Goal: Information Seeking & Learning: Learn about a topic

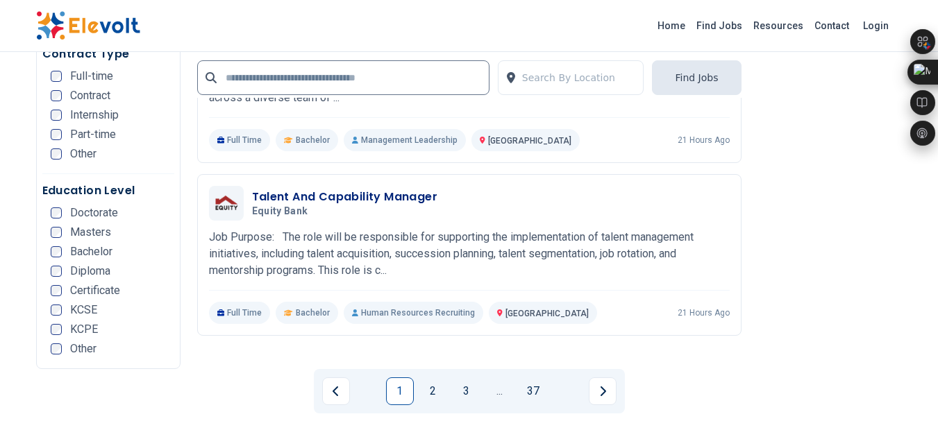
scroll to position [2768, 0]
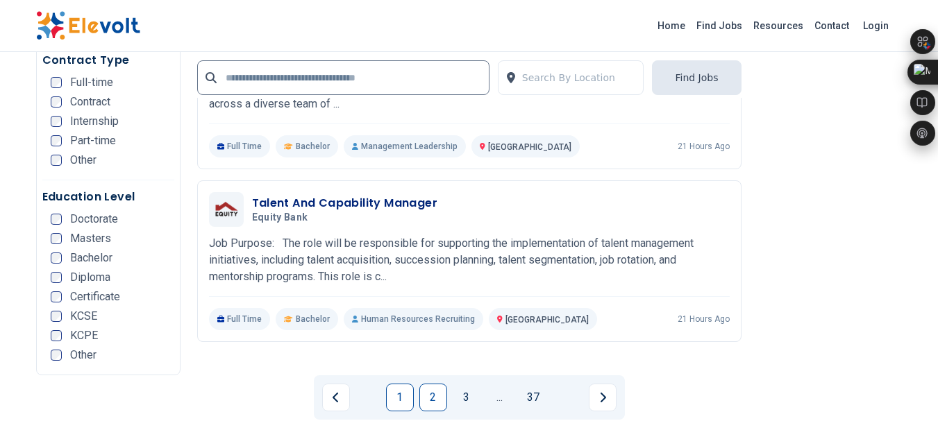
click at [427, 384] on link "2" at bounding box center [433, 398] width 28 height 28
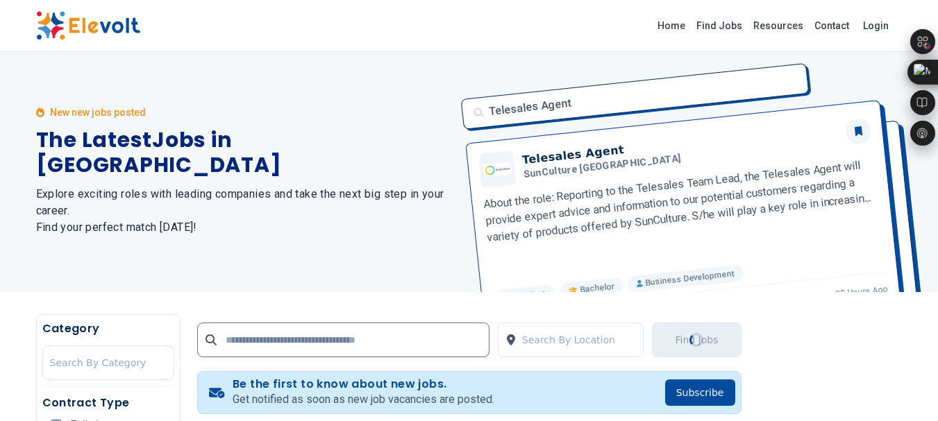
scroll to position [0, 0]
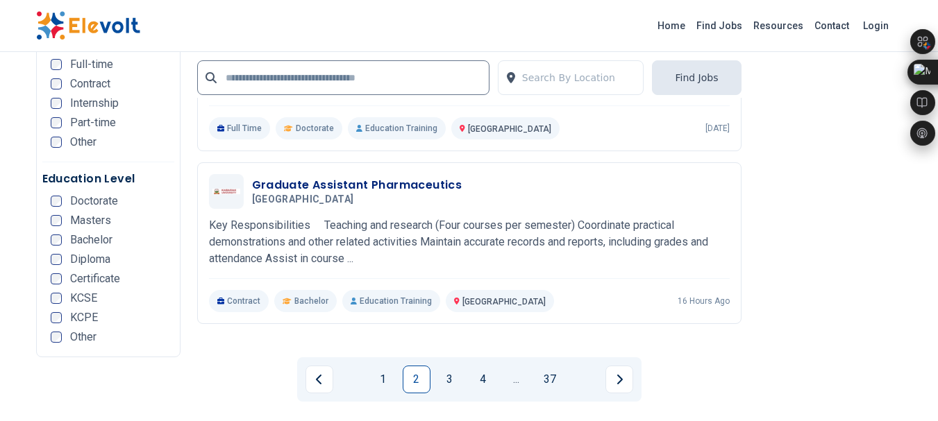
scroll to position [2816, 0]
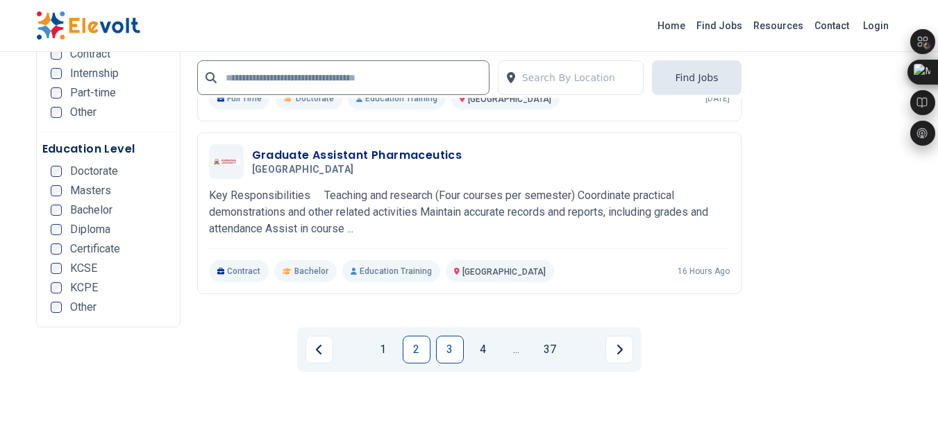
click at [448, 336] on link "3" at bounding box center [450, 350] width 28 height 28
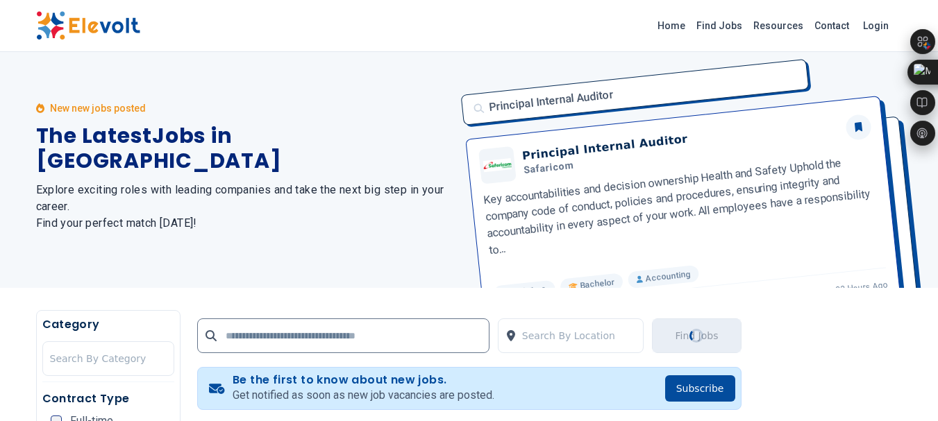
scroll to position [0, 0]
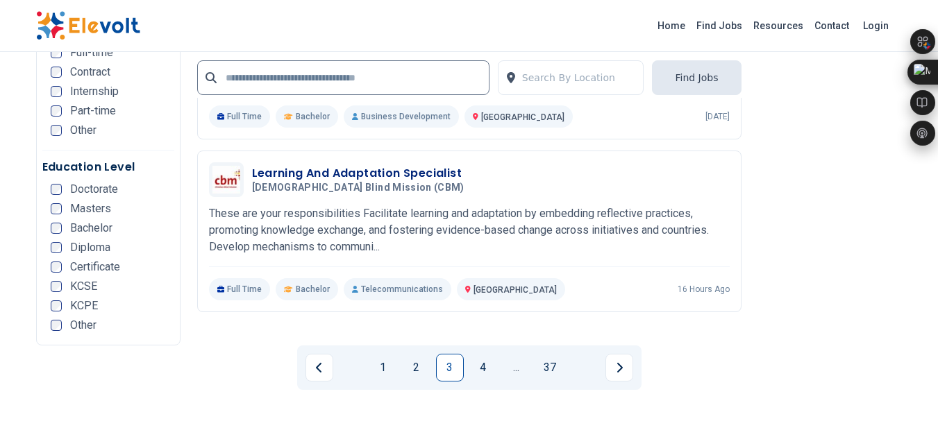
scroll to position [2803, 0]
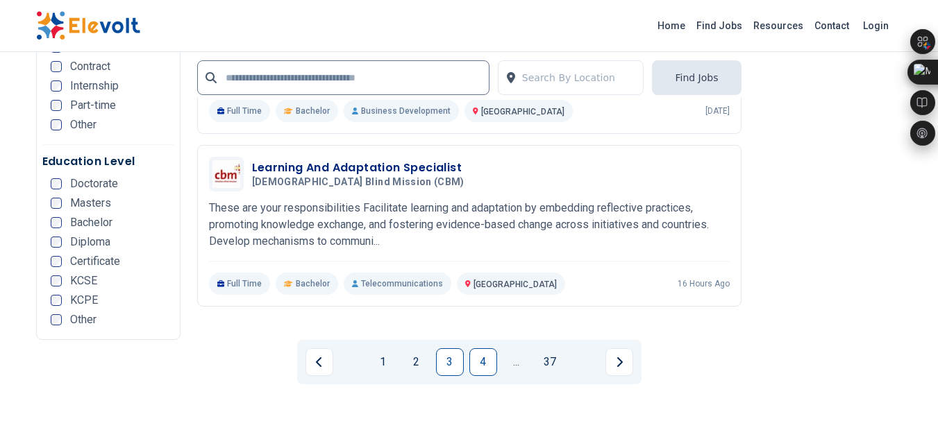
click at [478, 349] on link "4" at bounding box center [483, 363] width 28 height 28
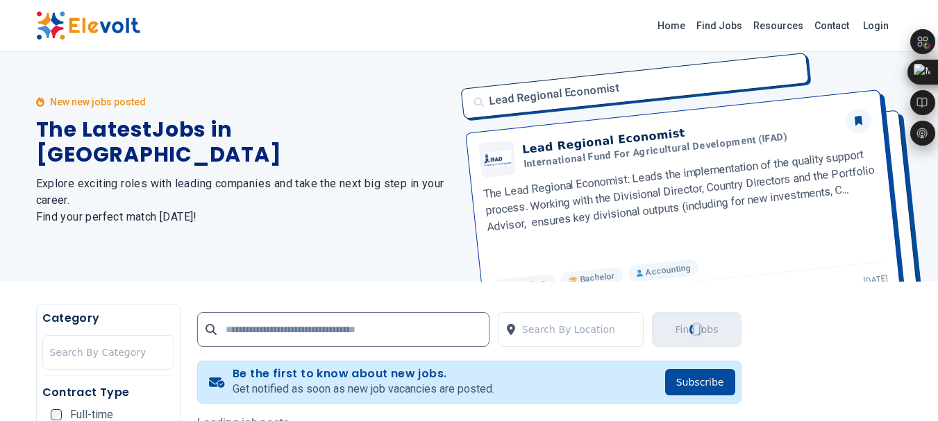
scroll to position [0, 0]
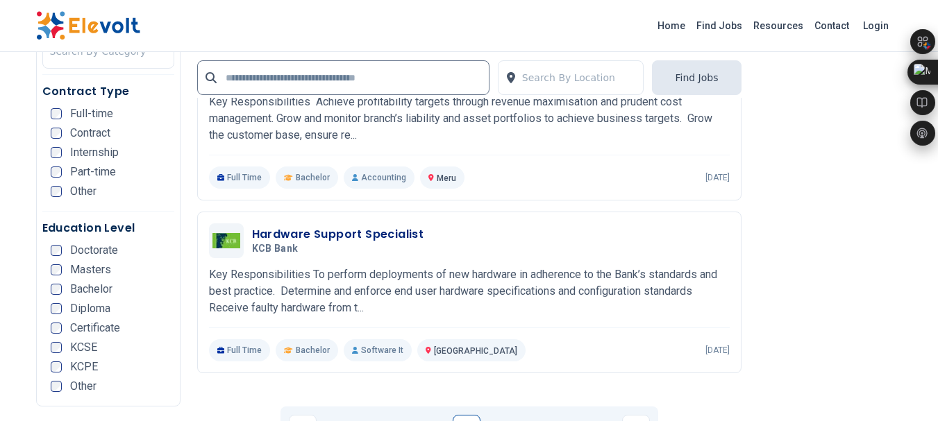
scroll to position [2764, 0]
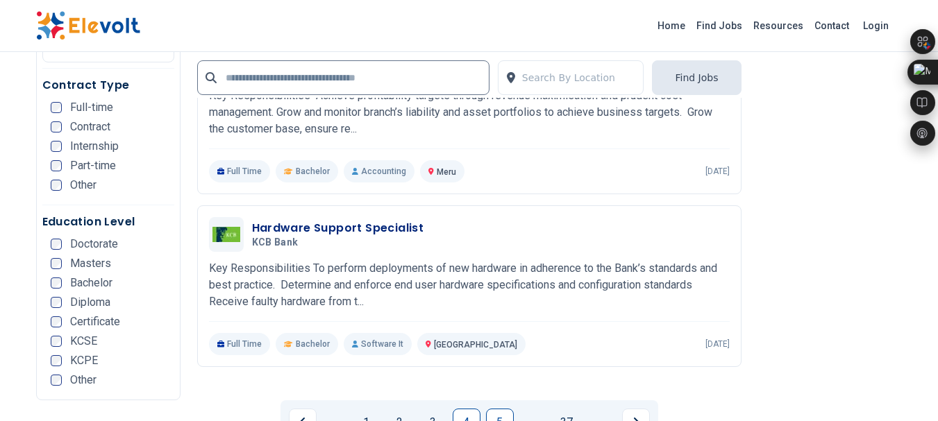
click at [501, 409] on link "5" at bounding box center [500, 423] width 28 height 28
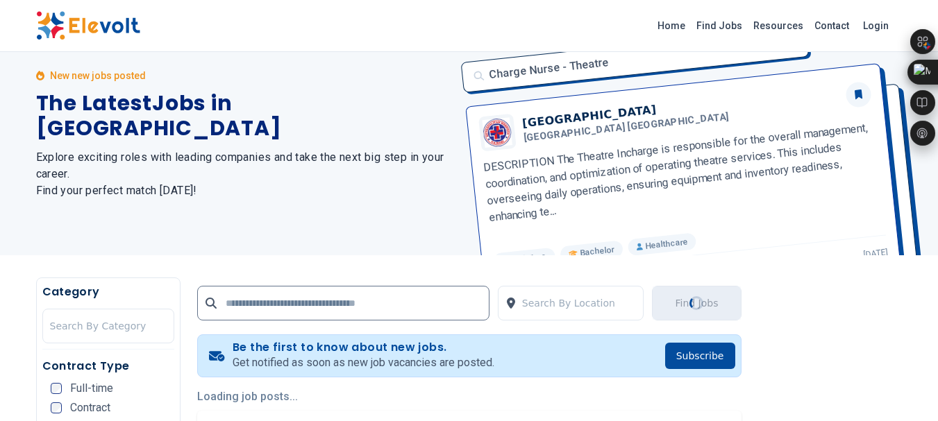
scroll to position [0, 0]
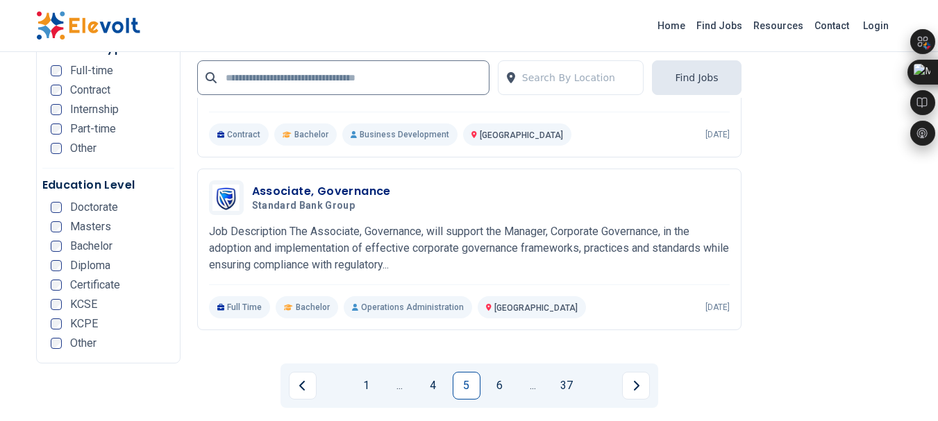
scroll to position [2815, 0]
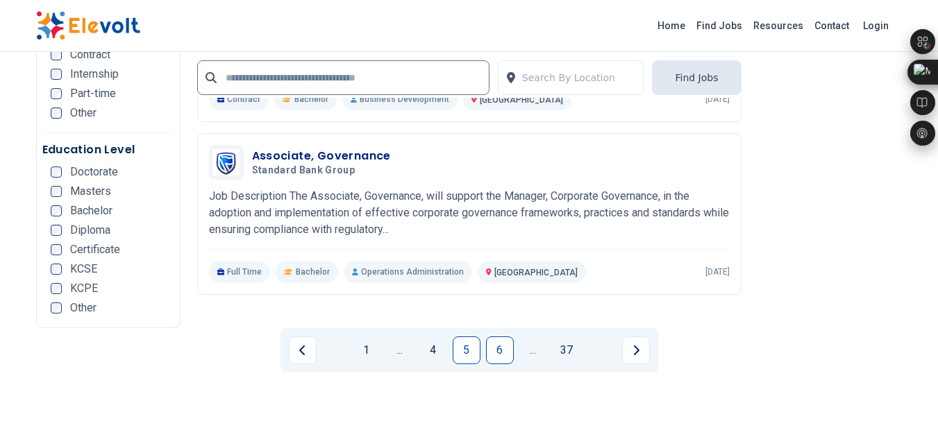
click at [496, 337] on link "6" at bounding box center [500, 351] width 28 height 28
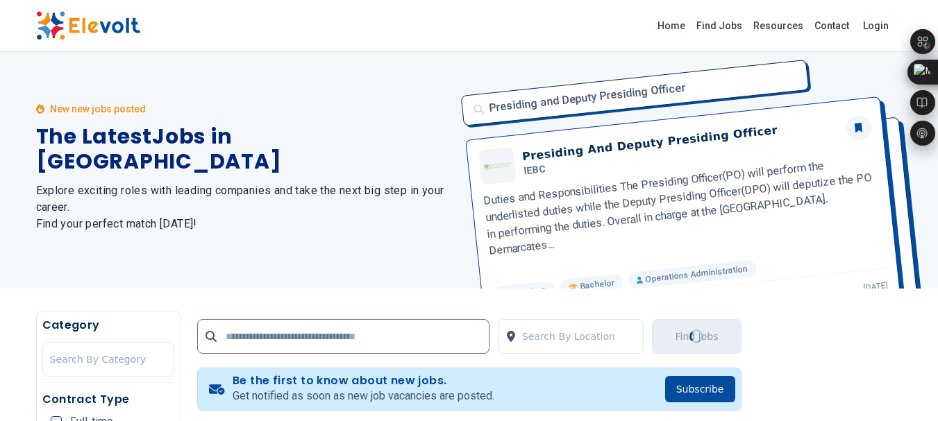
scroll to position [0, 0]
